Goal: Transaction & Acquisition: Purchase product/service

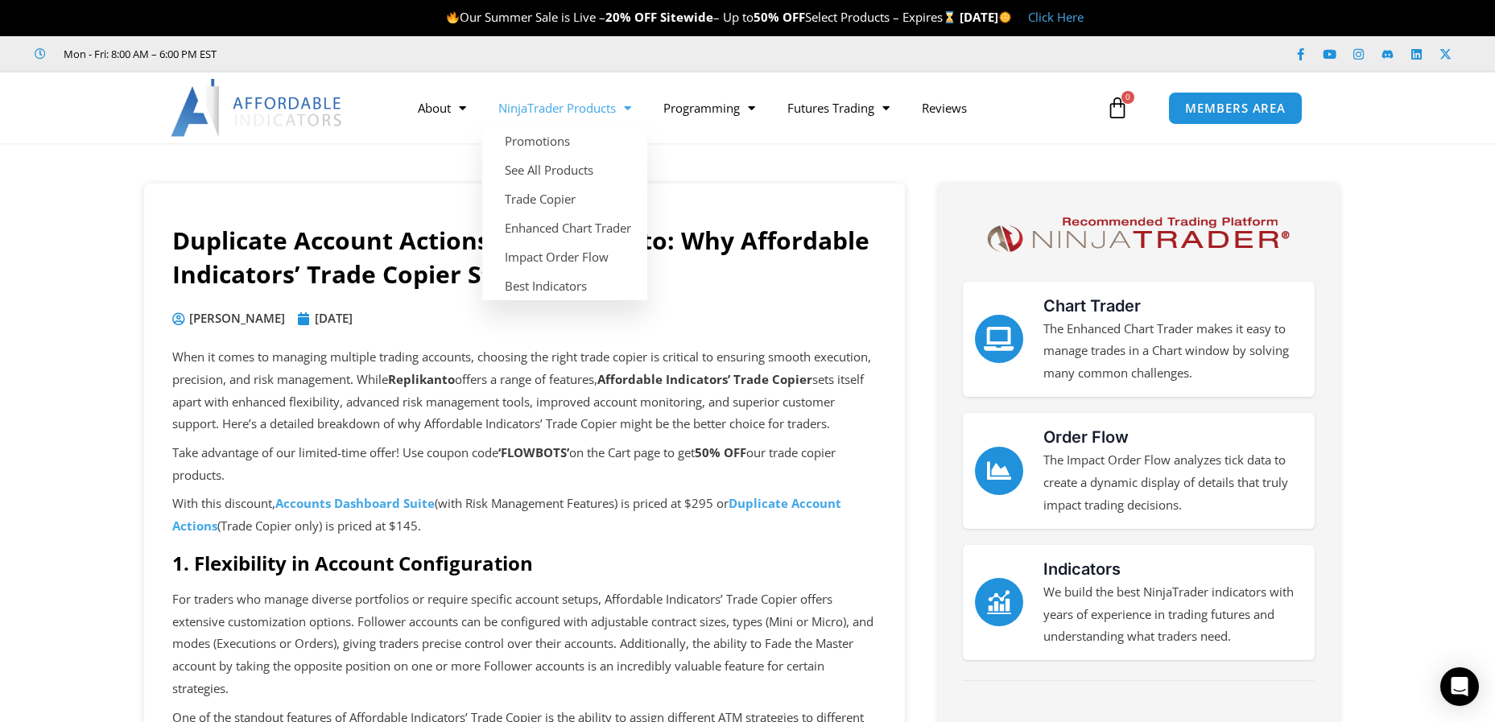
click at [530, 106] on link "NinjaTrader Products" at bounding box center [564, 107] width 165 height 37
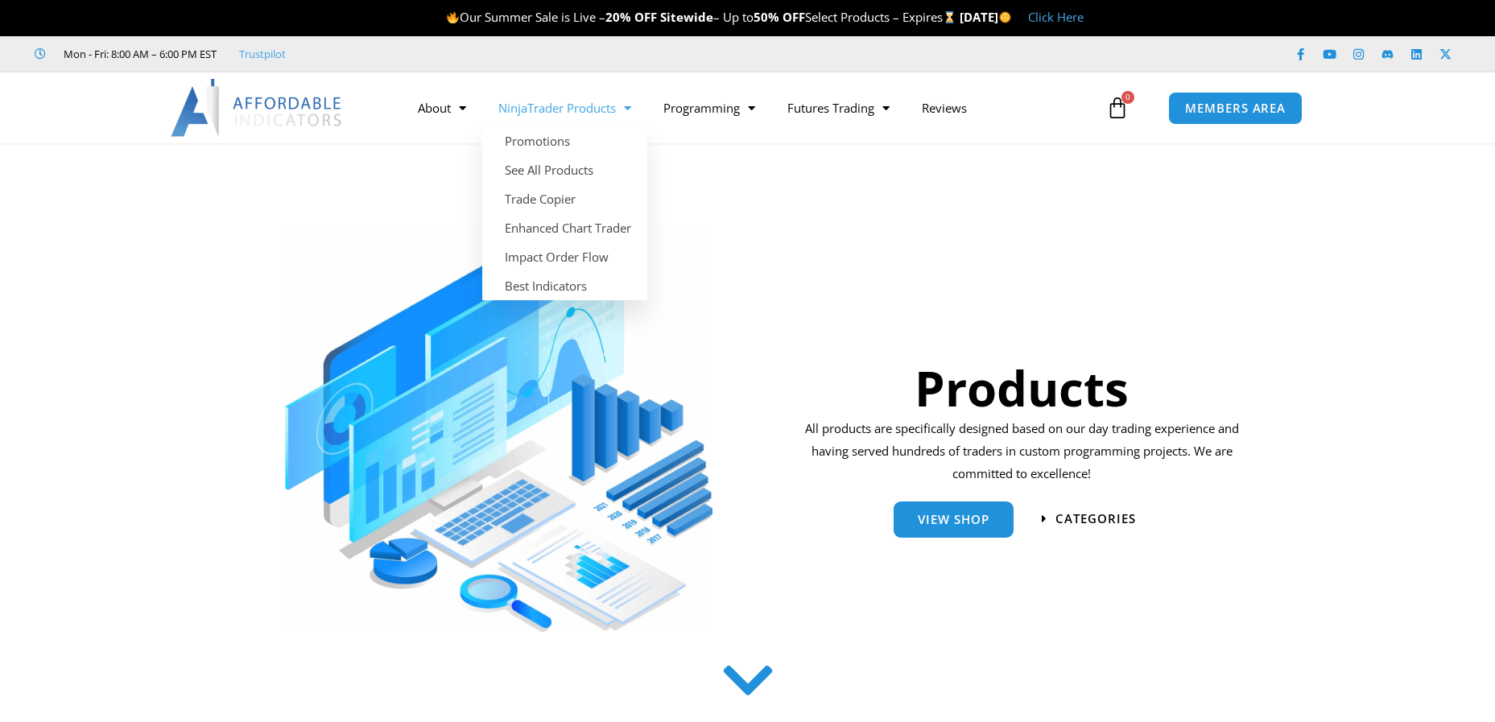
click at [510, 110] on link "NinjaTrader Products" at bounding box center [564, 107] width 165 height 37
click at [525, 109] on link "NinjaTrader Products" at bounding box center [564, 107] width 165 height 37
click at [546, 171] on link "See All Products" at bounding box center [564, 169] width 165 height 29
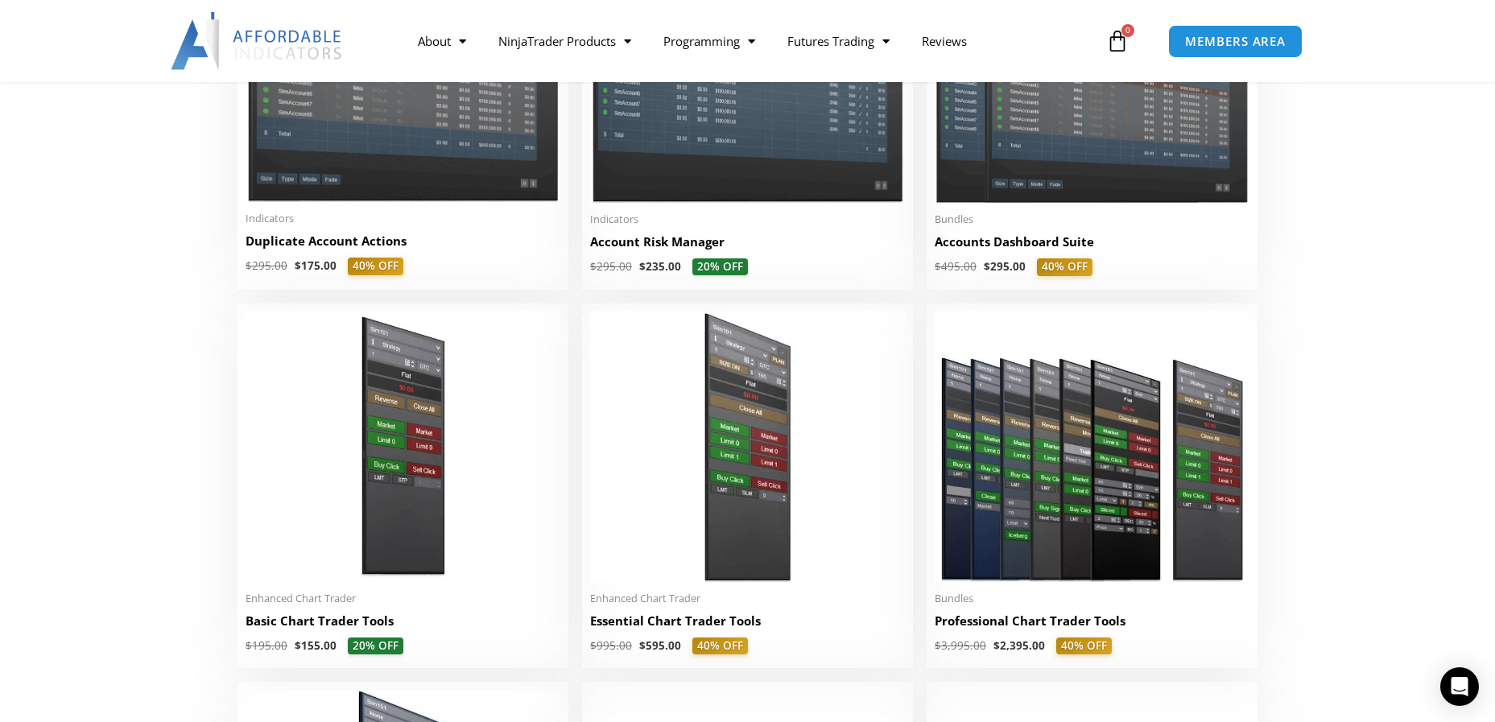
scroll to position [483, 0]
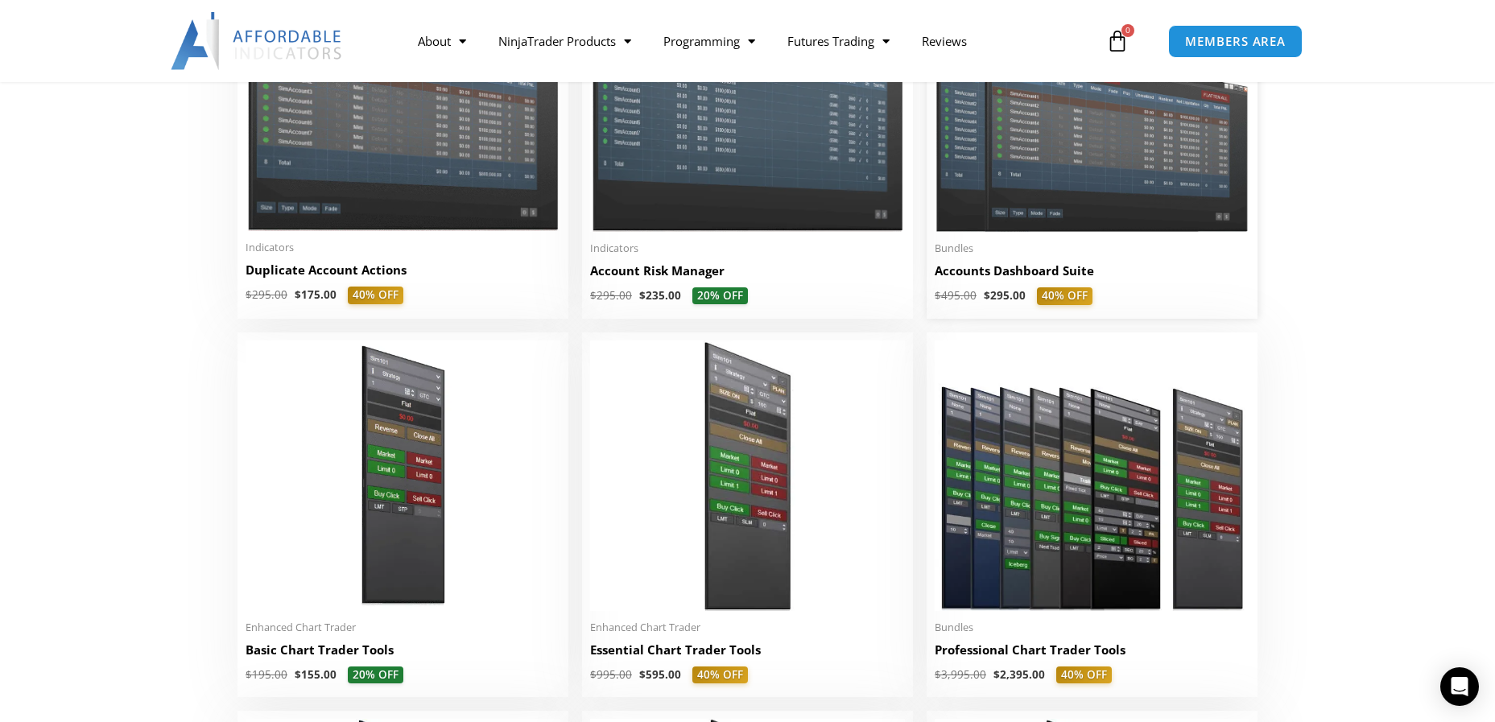
click at [1003, 277] on h2 "Accounts Dashboard Suite" at bounding box center [1092, 270] width 315 height 17
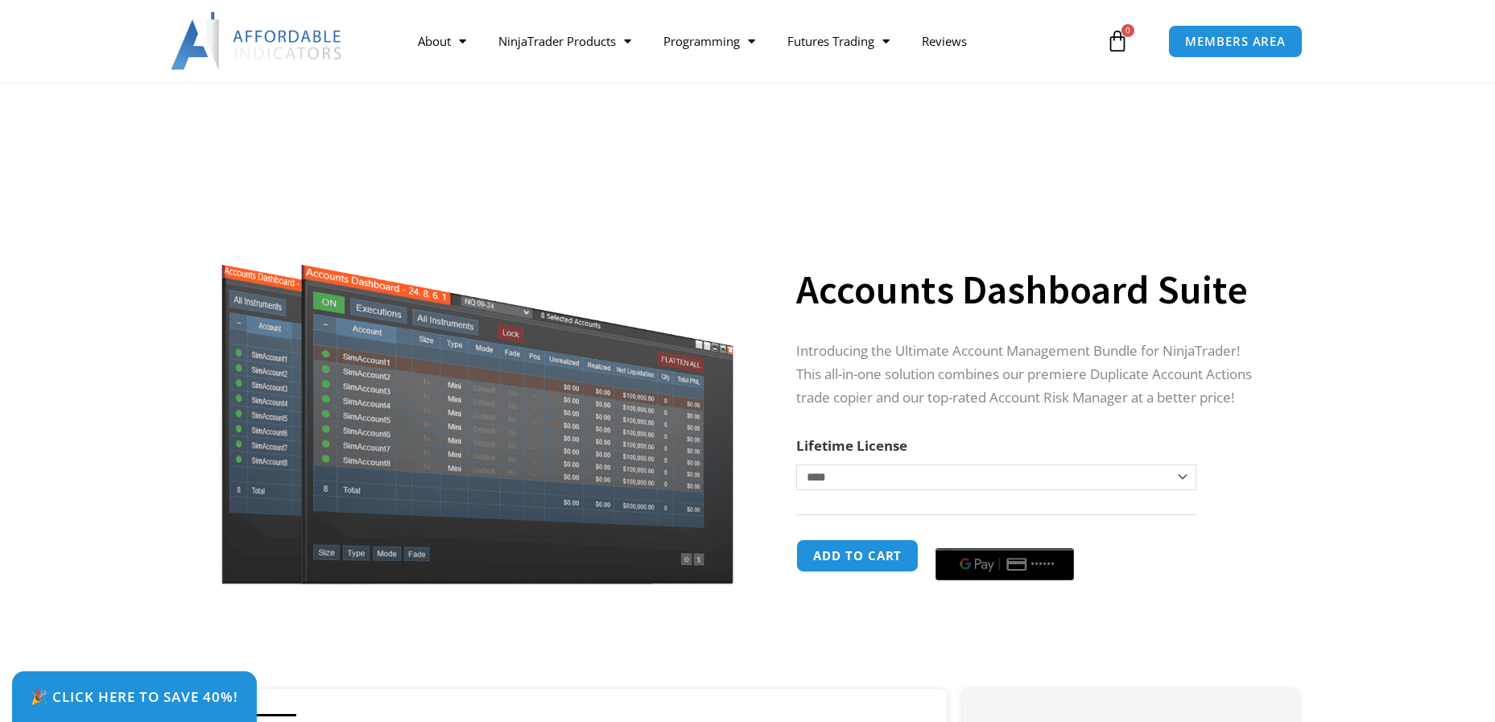
scroll to position [241, 0]
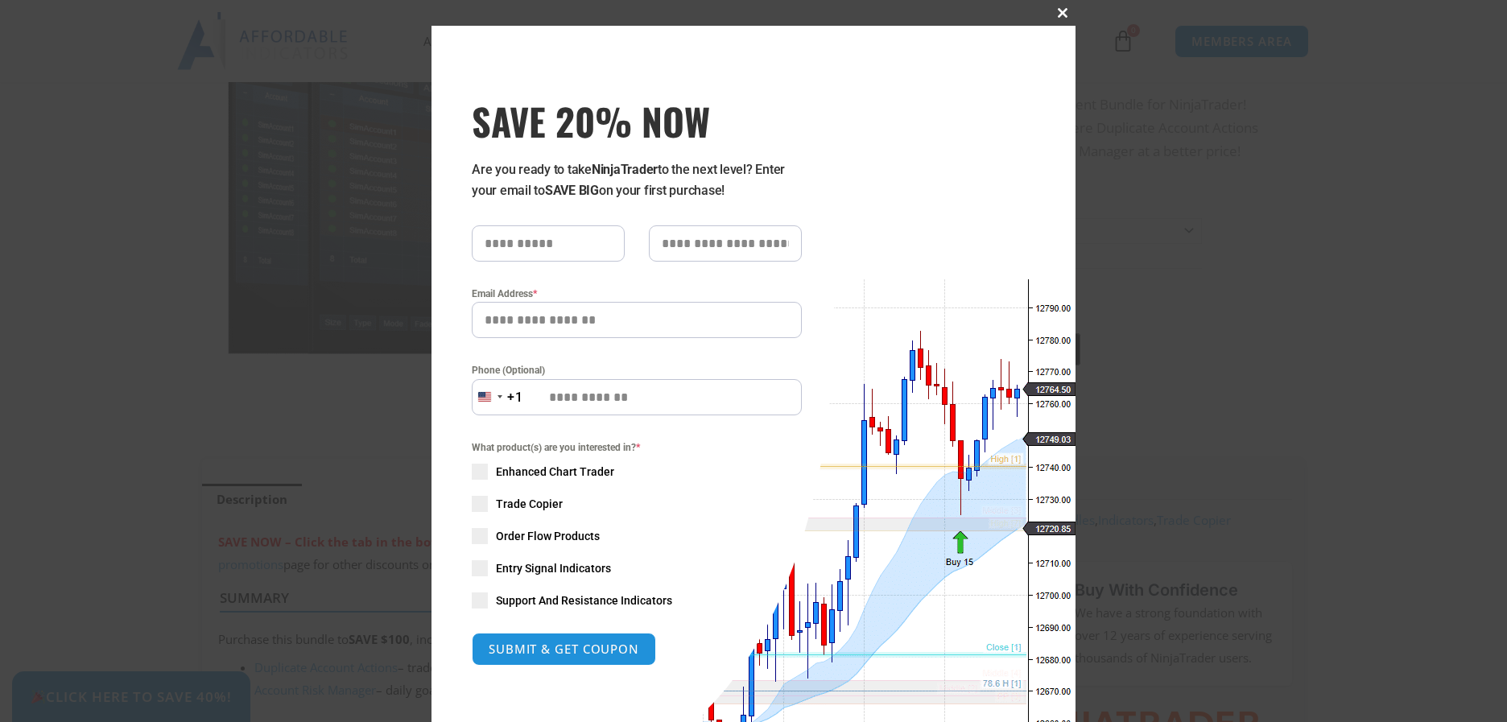
click at [1053, 14] on span at bounding box center [1063, 13] width 26 height 10
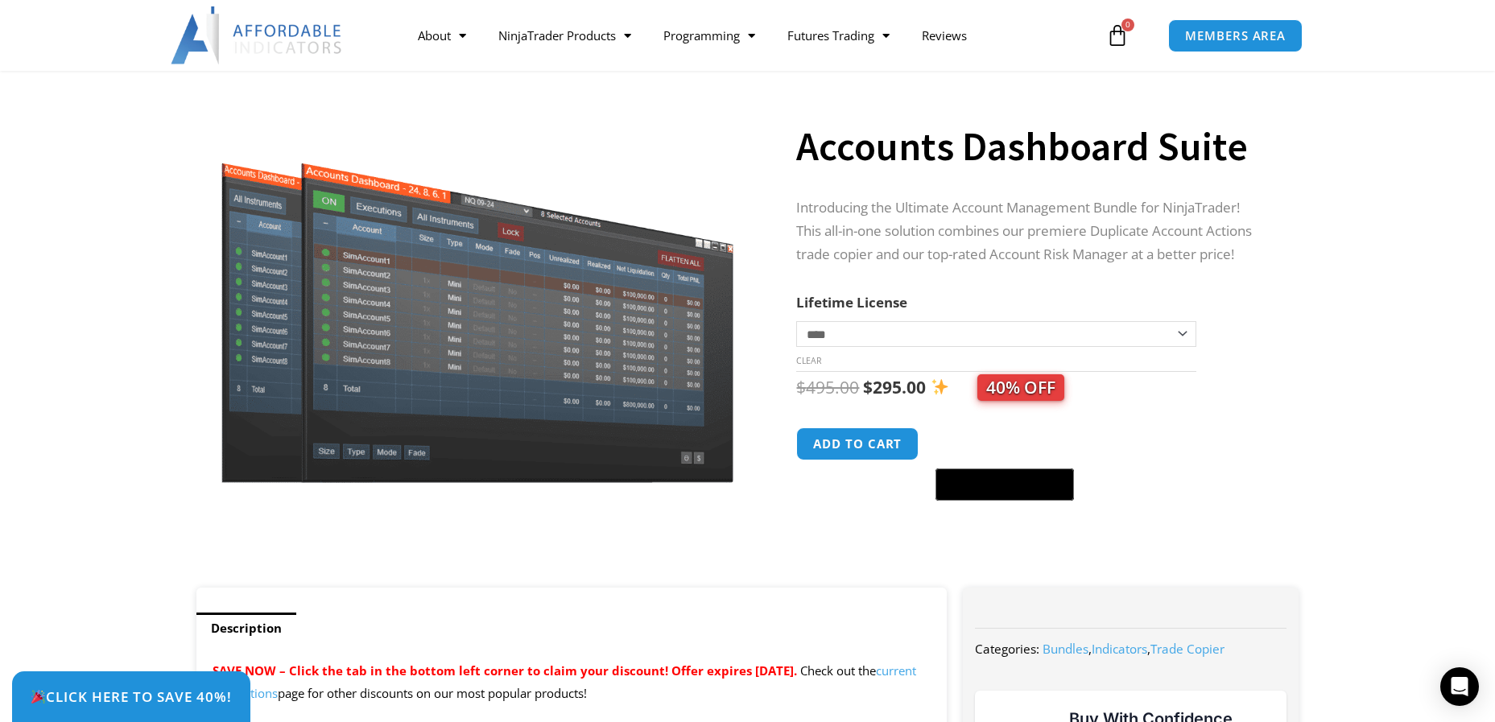
scroll to position [102, 0]
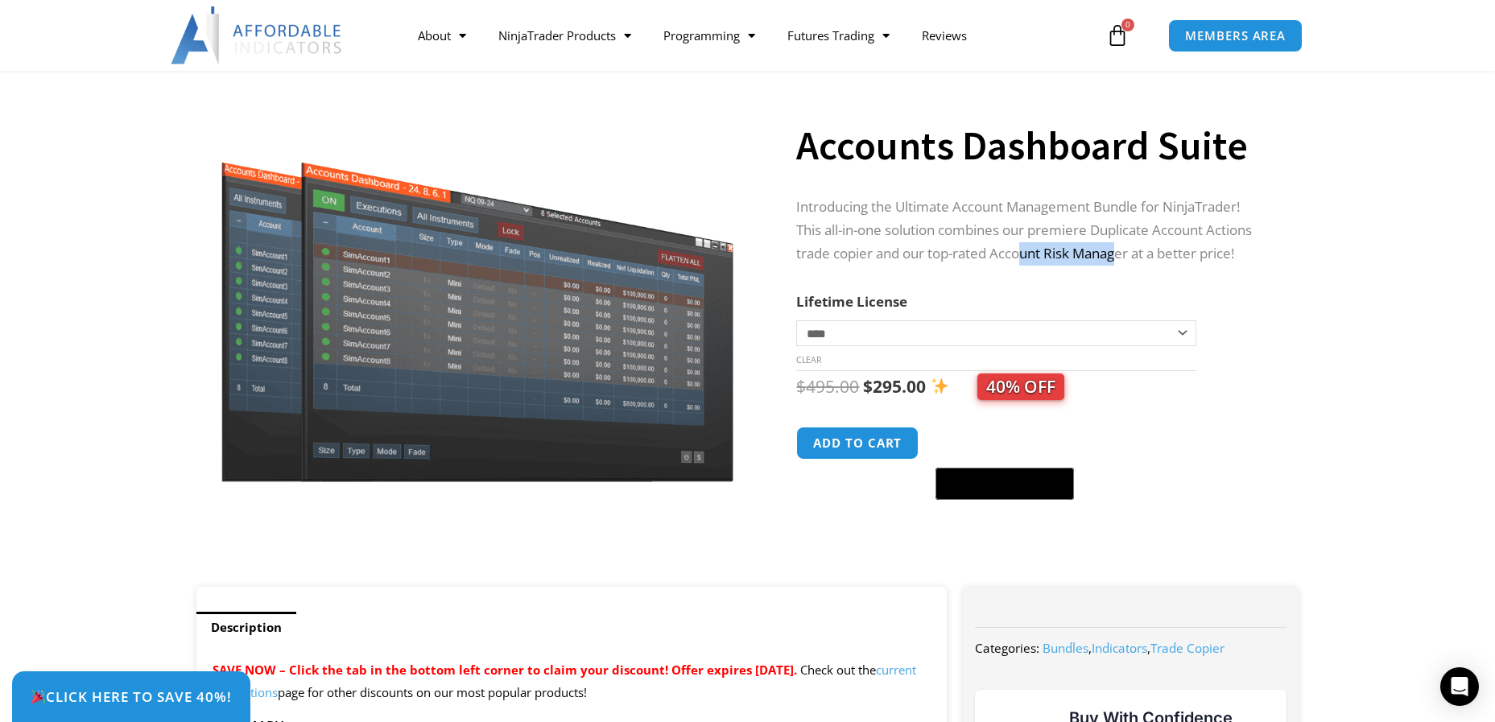
drag, startPoint x: 1031, startPoint y: 250, endPoint x: 1121, endPoint y: 250, distance: 90.2
click at [1121, 250] on p "Introducing the Ultimate Account Management Bundle for NinjaTrader! This all-in…" at bounding box center [1031, 231] width 470 height 70
